Goal: Task Accomplishment & Management: Complete application form

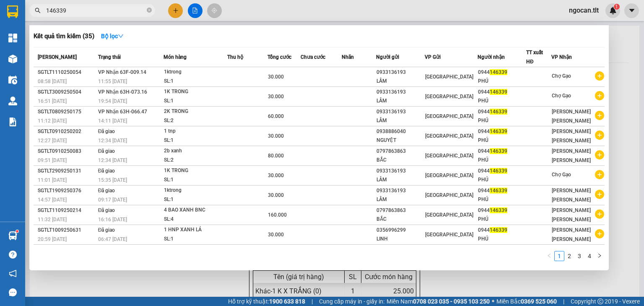
click at [81, 8] on input "146339" at bounding box center [95, 10] width 99 height 9
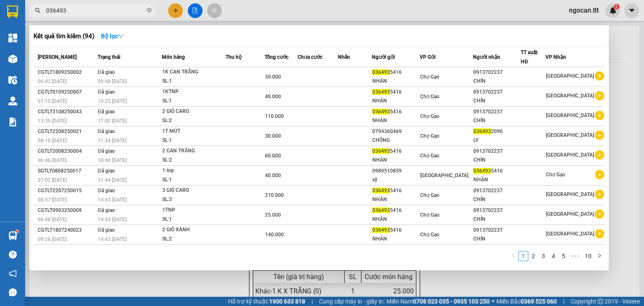
click at [74, 7] on input "036493" at bounding box center [95, 10] width 99 height 9
click at [74, 8] on input "036493" at bounding box center [95, 10] width 99 height 9
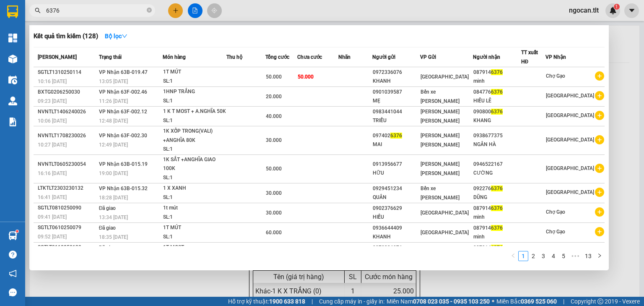
type input "6376"
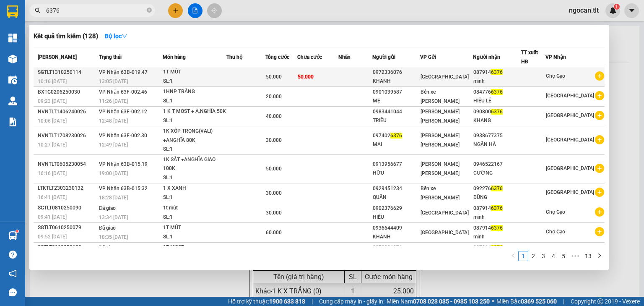
click at [275, 75] on span "50.000" at bounding box center [274, 77] width 16 height 6
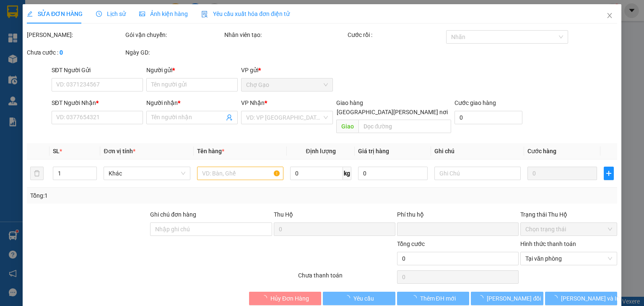
scroll to position [2, 0]
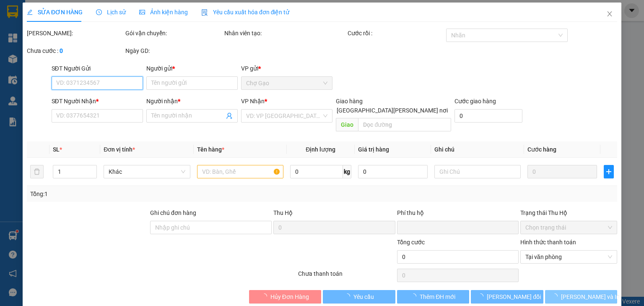
type input "0972336076"
type input "KHANH"
type input "0879146376"
type input "minh"
type input "0"
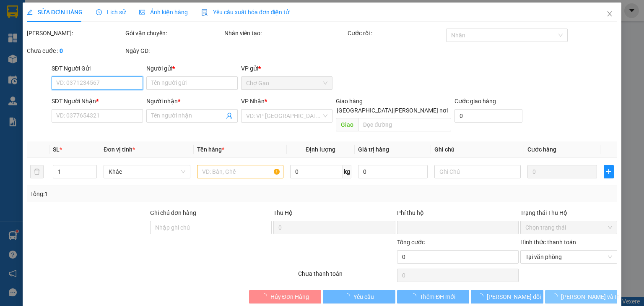
type input "50.000"
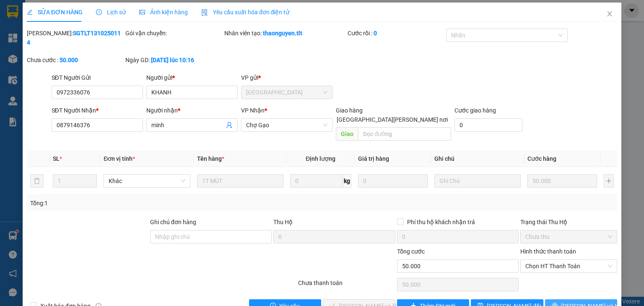
click at [557, 299] on button "[PERSON_NAME] và In" at bounding box center [581, 305] width 73 height 13
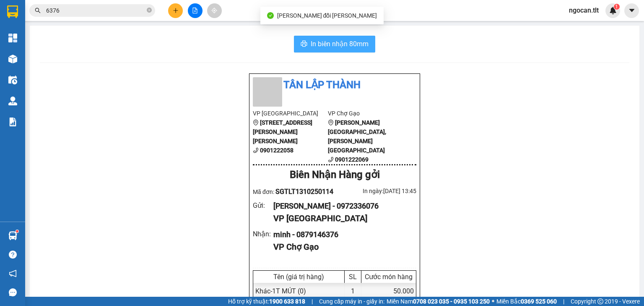
click at [325, 42] on span "In biên nhận 80mm" at bounding box center [340, 44] width 58 height 10
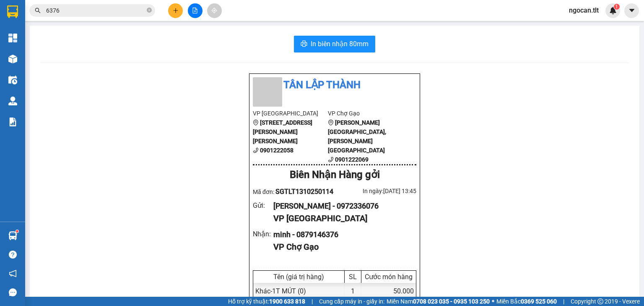
click at [72, 13] on input "6376" at bounding box center [95, 10] width 99 height 9
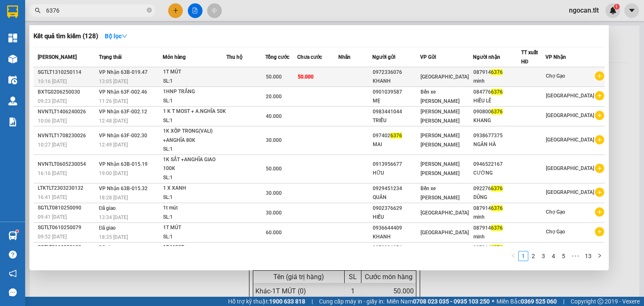
click at [329, 80] on td "50.000" at bounding box center [317, 77] width 41 height 20
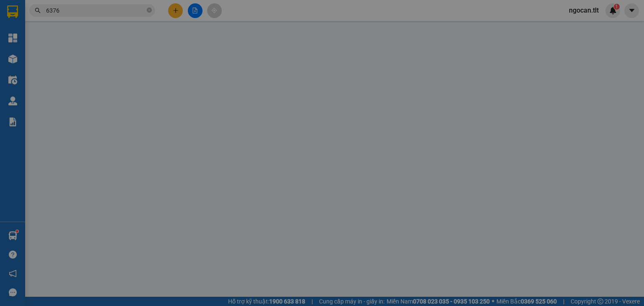
type input "0972336076"
type input "KHANH"
type input "0879146376"
type input "minh"
type input "0"
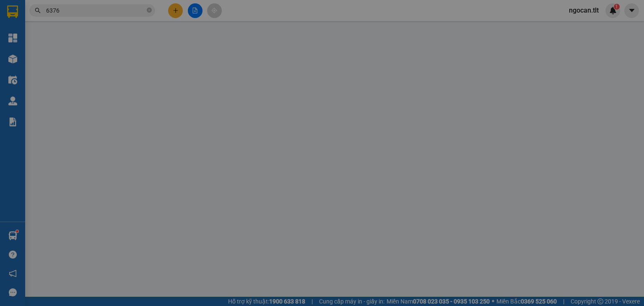
type input "50.000"
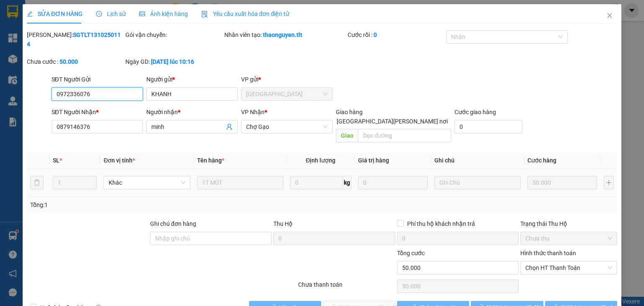
scroll to position [6, 0]
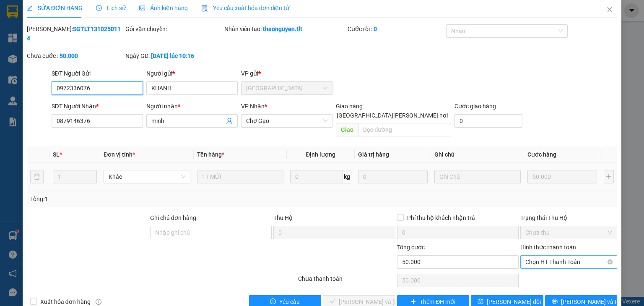
drag, startPoint x: 549, startPoint y: 245, endPoint x: 548, endPoint y: 249, distance: 4.4
click at [549, 255] on span "Chọn HT Thanh Toán" at bounding box center [568, 261] width 87 height 13
drag, startPoint x: 541, startPoint y: 260, endPoint x: 498, endPoint y: 265, distance: 43.9
click at [541, 260] on div "Tại văn phòng" at bounding box center [564, 259] width 86 height 9
type input "0"
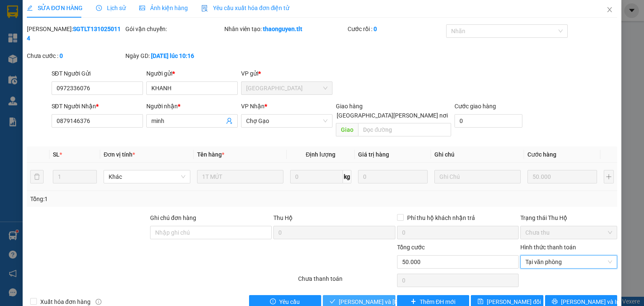
click at [350, 297] on span "[PERSON_NAME] và [PERSON_NAME] hàng" at bounding box center [395, 301] width 113 height 9
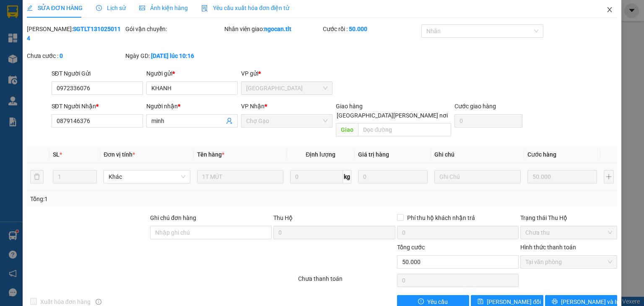
click at [606, 10] on icon "close" at bounding box center [609, 9] width 7 height 7
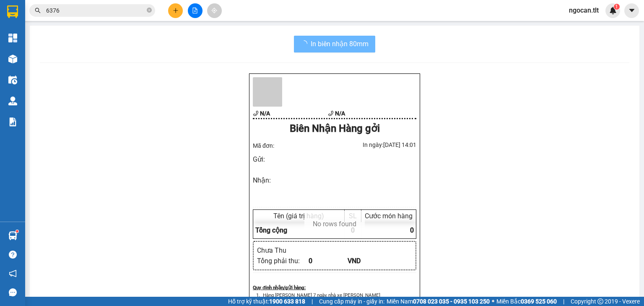
click at [173, 8] on icon "plus" at bounding box center [176, 11] width 6 height 6
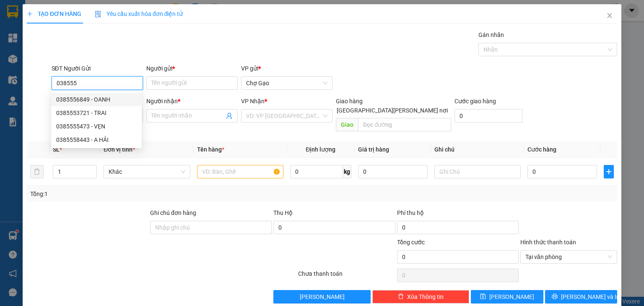
click at [103, 94] on div "0385556849 - OANH" at bounding box center [96, 99] width 91 height 13
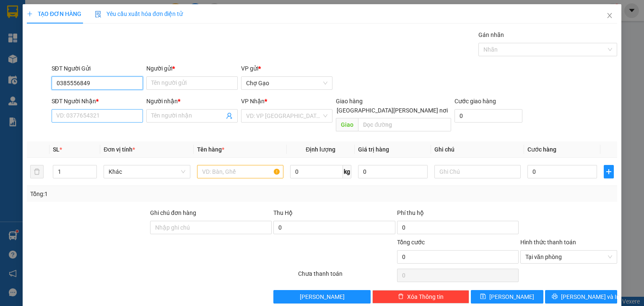
type input "0385556849"
click at [104, 115] on input "SĐT Người Nhận *" at bounding box center [97, 115] width 91 height 13
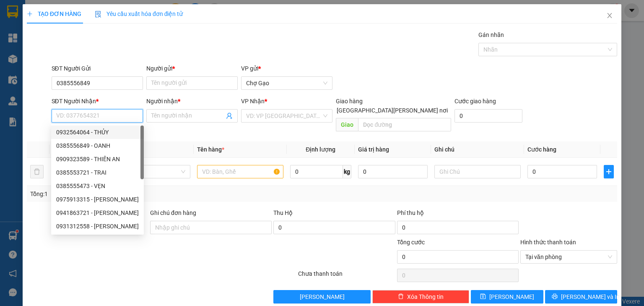
click at [114, 128] on div "0932564064 - THỦY" at bounding box center [97, 131] width 83 height 9
type input "0932564064"
type input "THỦY"
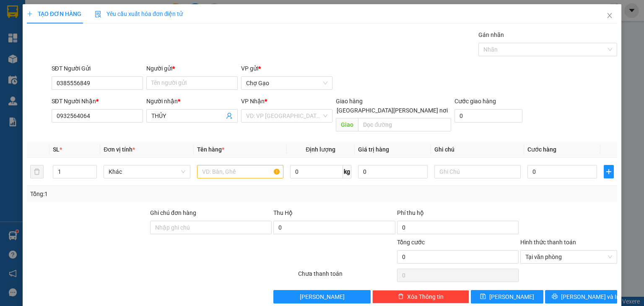
click at [198, 90] on div "Người gửi * Tên người gửi" at bounding box center [191, 78] width 91 height 29
click at [197, 83] on input "Người gửi *" at bounding box center [191, 82] width 91 height 13
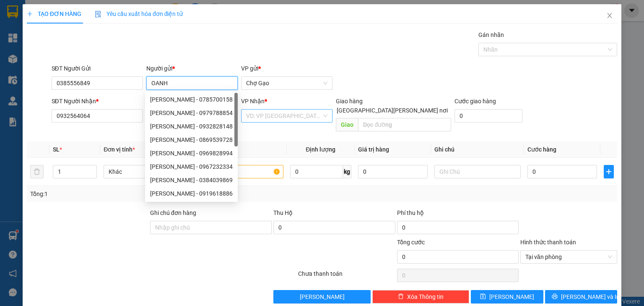
type input "OANH"
drag, startPoint x: 292, startPoint y: 118, endPoint x: 287, endPoint y: 122, distance: 6.3
click at [290, 118] on input "search" at bounding box center [283, 115] width 75 height 13
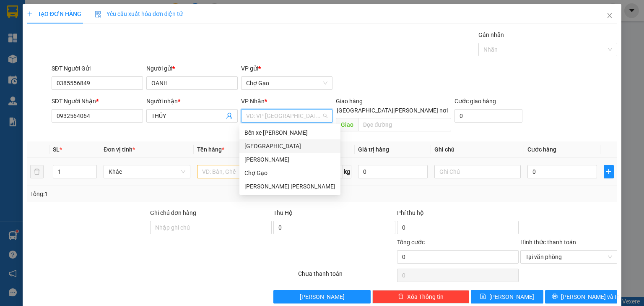
drag, startPoint x: 258, startPoint y: 144, endPoint x: 247, endPoint y: 153, distance: 13.8
click at [257, 146] on div "[GEOGRAPHIC_DATA]" at bounding box center [289, 145] width 91 height 9
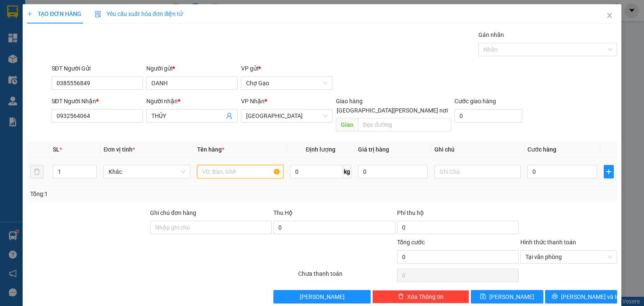
click at [222, 165] on input "text" at bounding box center [240, 171] width 86 height 13
type input "1 B XANH"
click at [537, 165] on input "0" at bounding box center [562, 171] width 70 height 13
type input "3"
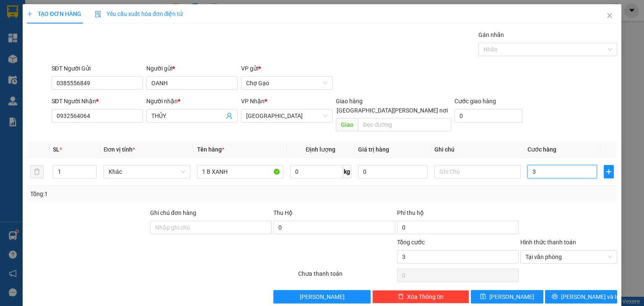
type input "30"
type input "30.000"
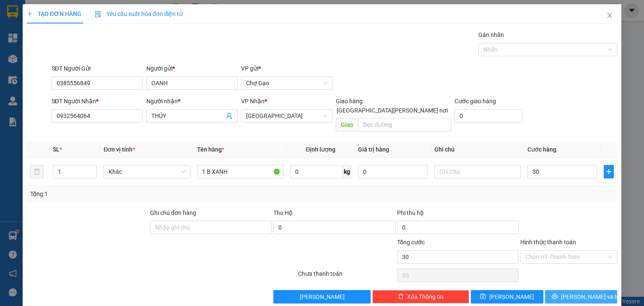
type input "30.000"
click at [581, 292] on span "[PERSON_NAME] và In" at bounding box center [590, 296] width 59 height 9
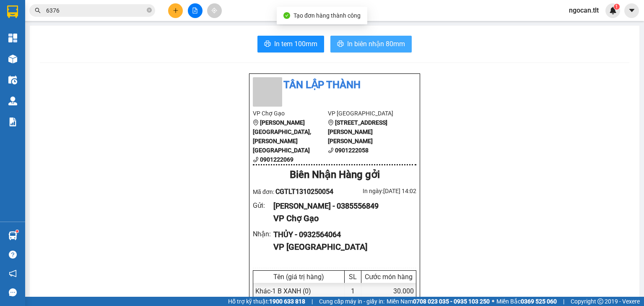
click at [388, 44] on span "In biên nhận 80mm" at bounding box center [376, 44] width 58 height 10
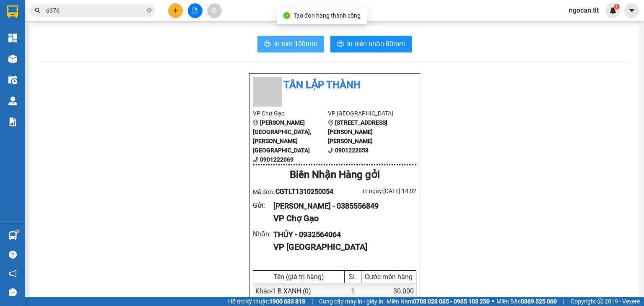
click at [304, 38] on button "In tem 100mm" at bounding box center [290, 44] width 67 height 17
click at [178, 8] on icon "plus" at bounding box center [176, 11] width 6 height 6
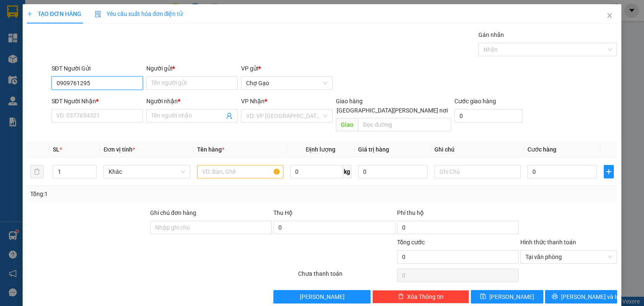
type input "0909761295"
click at [160, 75] on div "Người gửi *" at bounding box center [191, 70] width 91 height 13
click at [161, 81] on input "Người gửi *" at bounding box center [191, 82] width 91 height 13
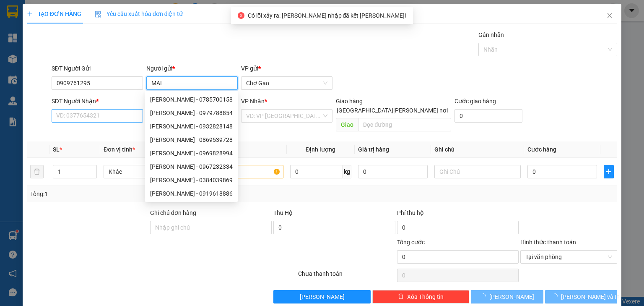
type input "MAI"
click at [82, 115] on input "SĐT Người Nhận *" at bounding box center [97, 115] width 91 height 13
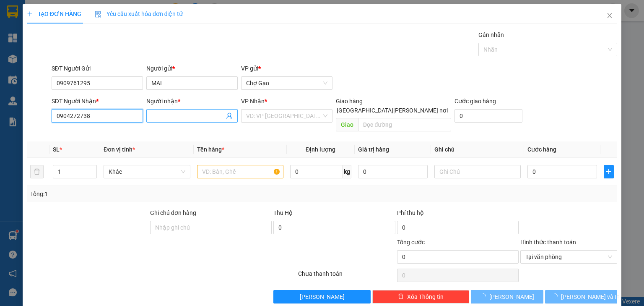
type input "0904272738"
click at [173, 114] on input "Người nhận *" at bounding box center [187, 115] width 73 height 9
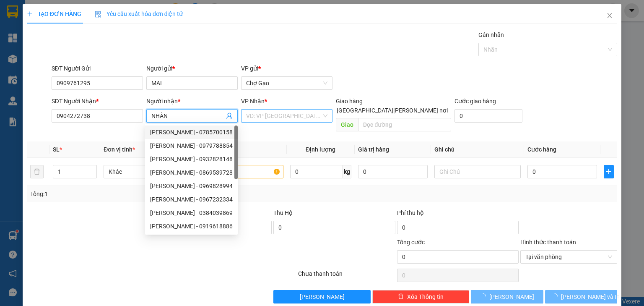
type input "NHÂN"
click at [261, 120] on input "search" at bounding box center [283, 115] width 75 height 13
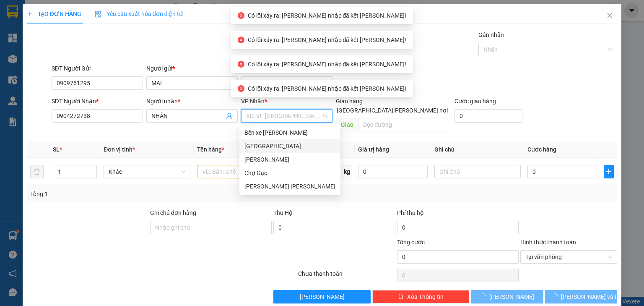
click at [265, 141] on div "[GEOGRAPHIC_DATA]" at bounding box center [289, 145] width 91 height 9
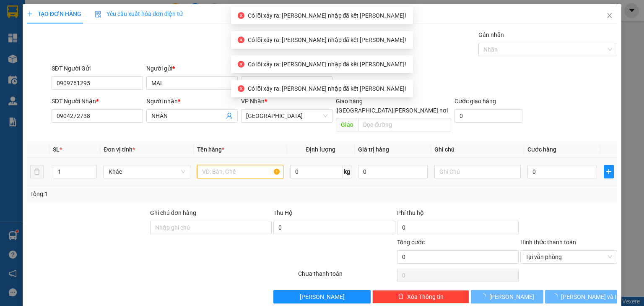
click at [234, 166] on input "text" at bounding box center [240, 171] width 86 height 13
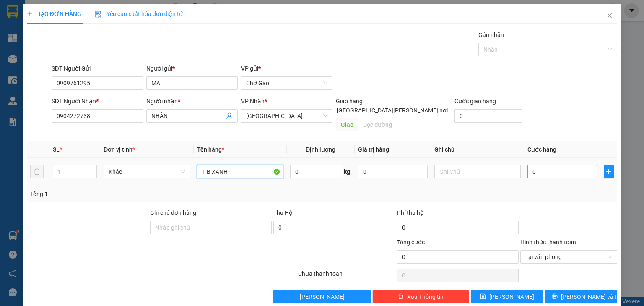
type input "1 B XANH"
drag, startPoint x: 529, startPoint y: 163, endPoint x: 524, endPoint y: 163, distance: 5.0
click at [528, 165] on input "0" at bounding box center [562, 171] width 70 height 13
type input "3"
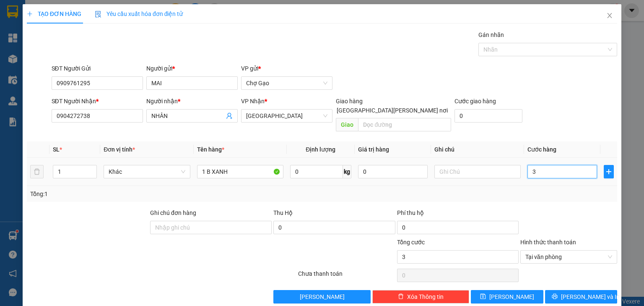
type input "35"
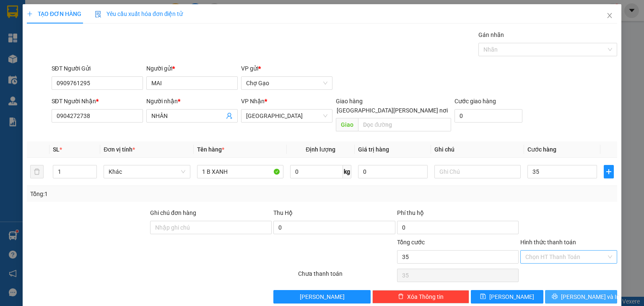
type input "35.000"
click at [582, 292] on span "[PERSON_NAME] và In" at bounding box center [590, 296] width 59 height 9
click at [572, 292] on span "[PERSON_NAME] và In" at bounding box center [590, 296] width 59 height 9
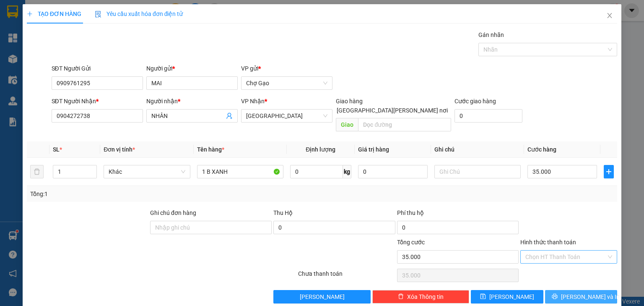
click at [583, 292] on span "[PERSON_NAME] và In" at bounding box center [590, 296] width 59 height 9
click at [582, 292] on span "[PERSON_NAME] và In" at bounding box center [590, 296] width 59 height 9
click at [579, 292] on span "[PERSON_NAME] và In" at bounding box center [590, 296] width 59 height 9
click at [583, 292] on span "[PERSON_NAME] và In" at bounding box center [590, 296] width 59 height 9
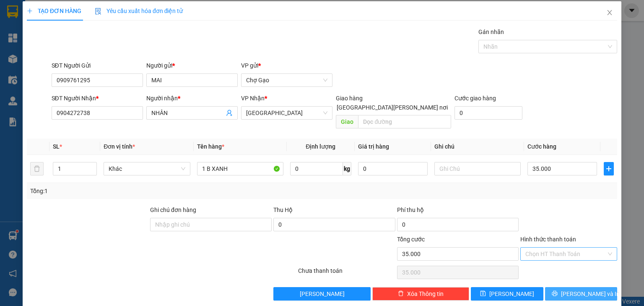
scroll to position [4, 0]
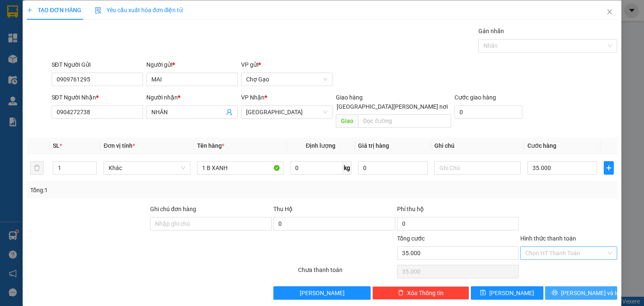
click at [580, 288] on span "[PERSON_NAME] và In" at bounding box center [590, 292] width 59 height 9
drag, startPoint x: 603, startPoint y: 10, endPoint x: 258, endPoint y: -23, distance: 346.7
click at [258, 0] on html "Kết quả [PERSON_NAME] ( 128 ) Bộ lọc Mã ĐH Trạng thái Món hàng Thu hộ Tổng [PER…" at bounding box center [322, 153] width 644 height 306
